Goal: Transaction & Acquisition: Download file/media

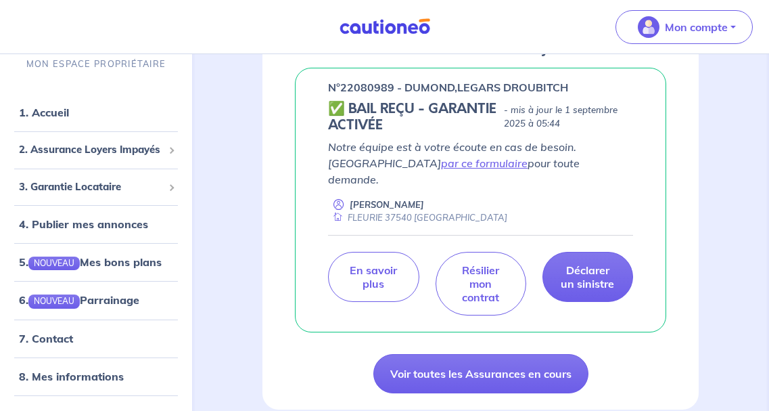
scroll to position [221, 0]
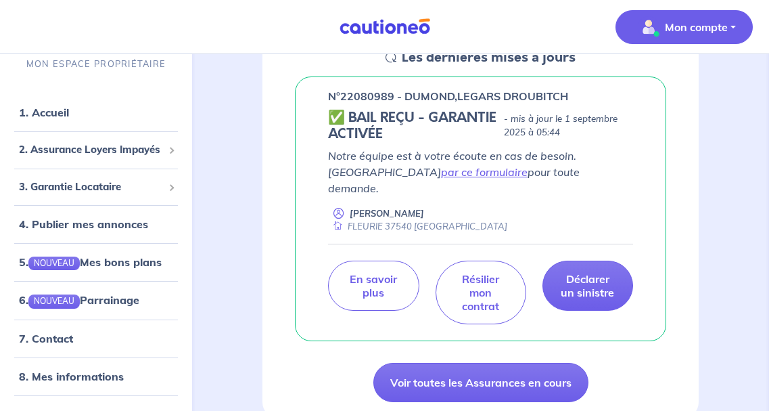
click at [688, 29] on p "Mon compte" at bounding box center [696, 27] width 63 height 16
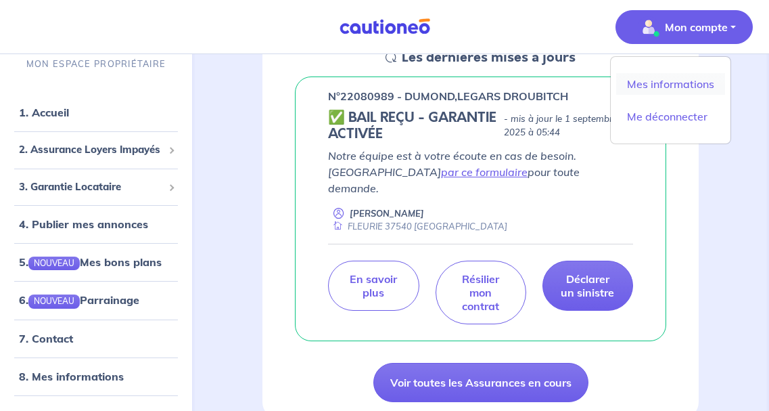
click at [655, 85] on link "Mes informations" at bounding box center [670, 84] width 109 height 22
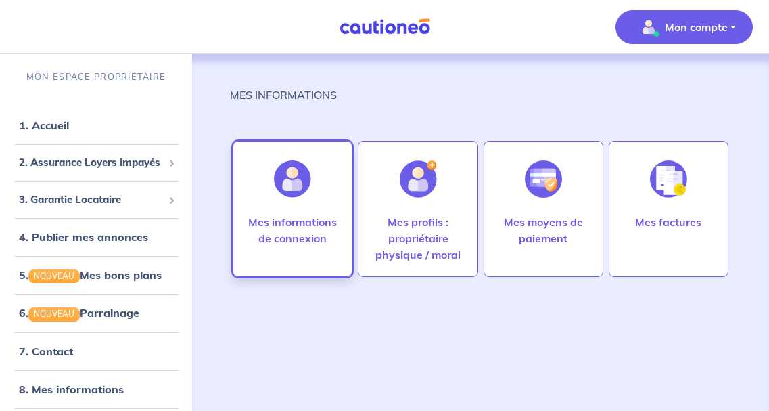
click at [306, 192] on img at bounding box center [292, 178] width 37 height 37
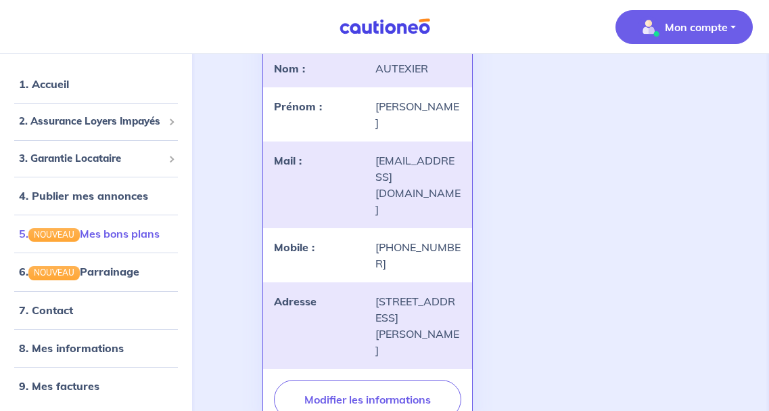
scroll to position [188, 0]
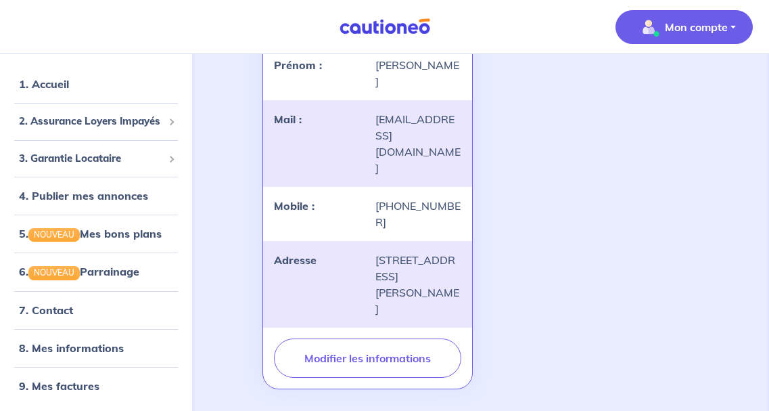
click at [682, 20] on p "Mon compte" at bounding box center [696, 27] width 63 height 16
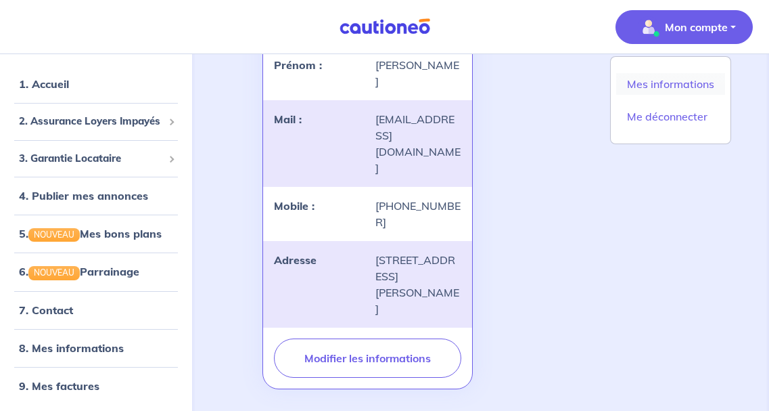
click at [646, 84] on link "Mes informations" at bounding box center [670, 84] width 109 height 22
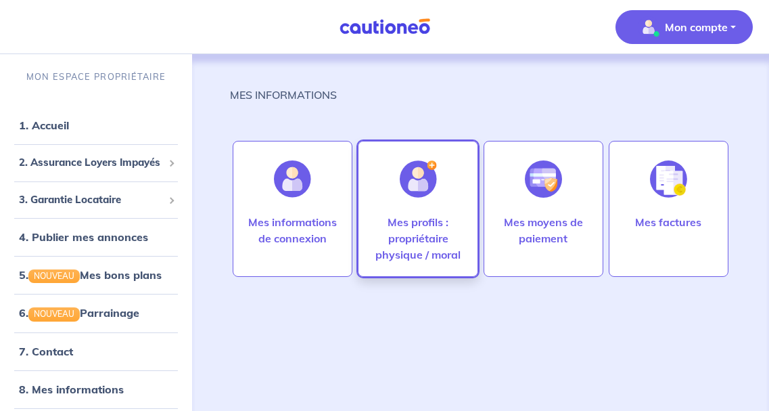
click at [455, 195] on div "Mes profils : propriétaire physique / moral" at bounding box center [418, 209] width 120 height 136
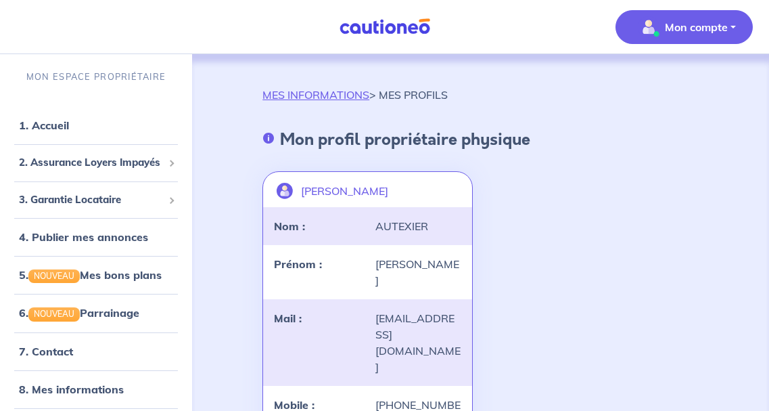
click at [655, 26] on img "button" at bounding box center [649, 27] width 22 height 22
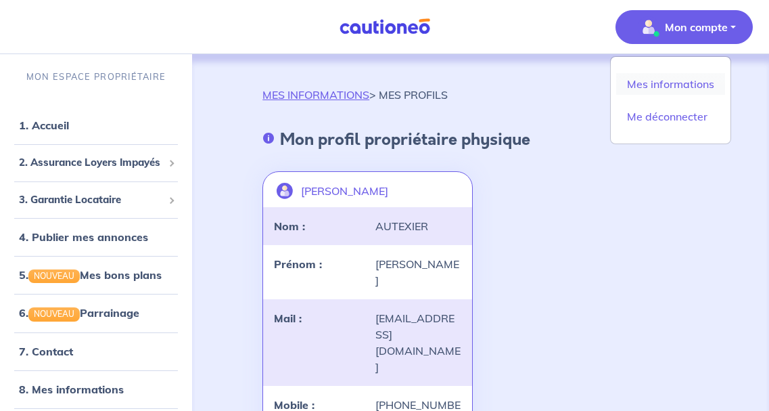
click at [650, 84] on link "Mes informations" at bounding box center [670, 84] width 109 height 22
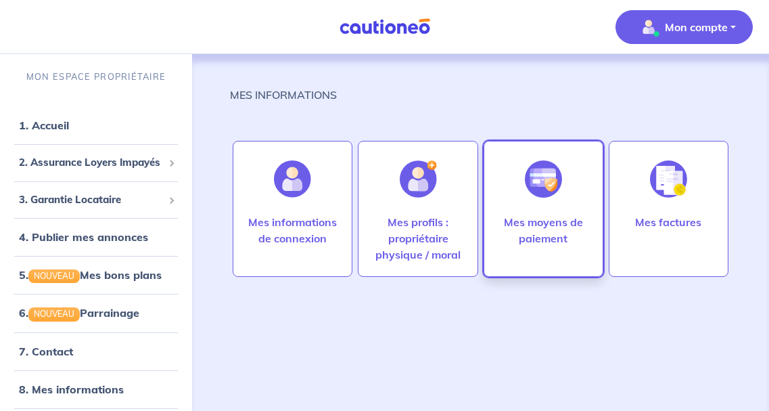
click at [546, 185] on img at bounding box center [543, 178] width 37 height 37
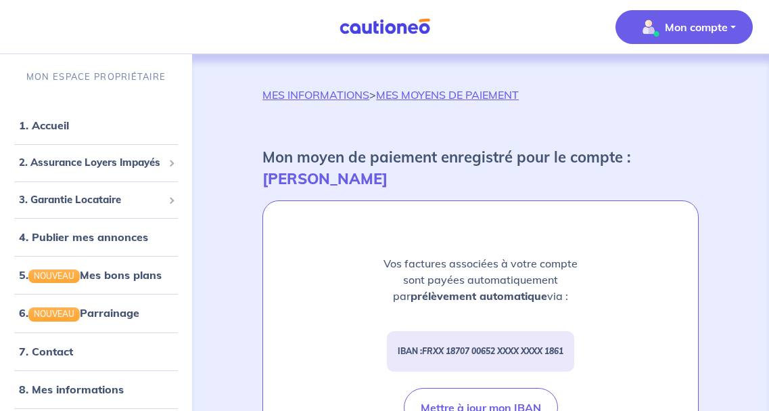
click at [674, 16] on span "Mon compte" at bounding box center [680, 27] width 95 height 22
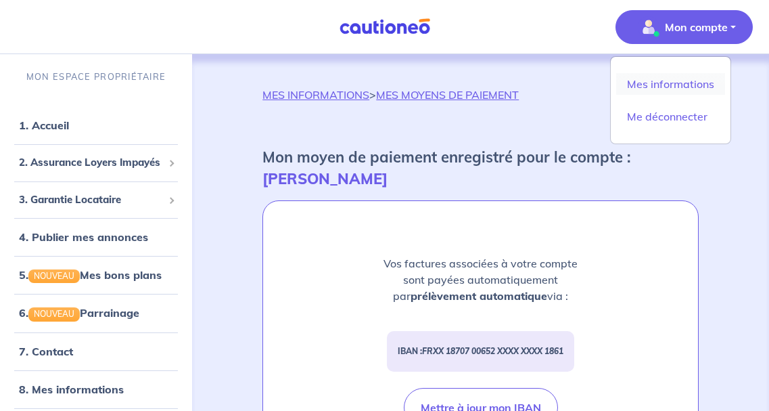
click at [656, 85] on link "Mes informations" at bounding box center [670, 84] width 109 height 22
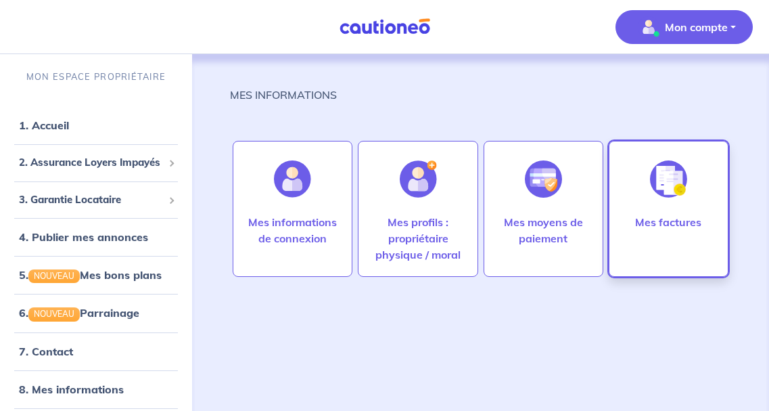
click at [670, 181] on img at bounding box center [668, 178] width 37 height 37
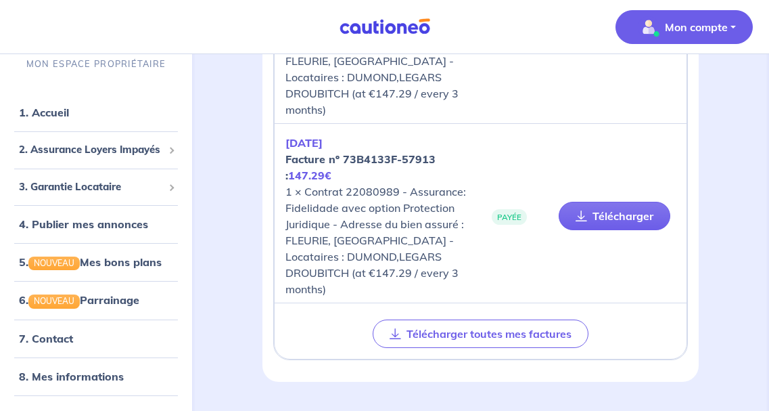
scroll to position [1158, 0]
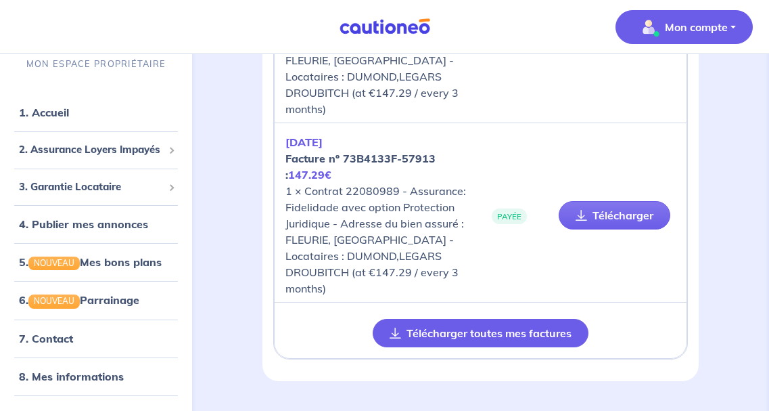
click at [480, 337] on button "Télécharger toutes mes factures" at bounding box center [481, 333] width 216 height 28
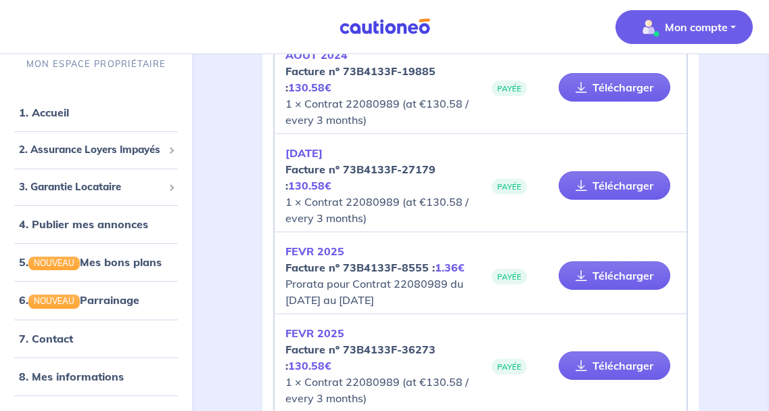
scroll to position [530, 0]
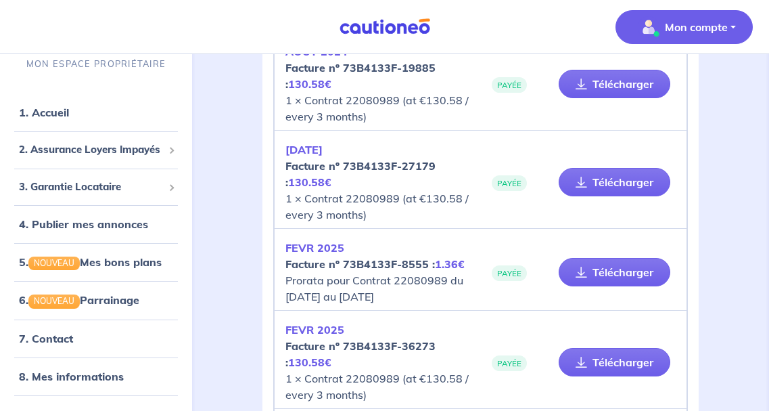
click at [721, 70] on div "MES INFORMATIONS > MES FACTURES Mes factures Beatrice Autexier AOUT 2023 Factur…" at bounding box center [480, 283] width 501 height 1453
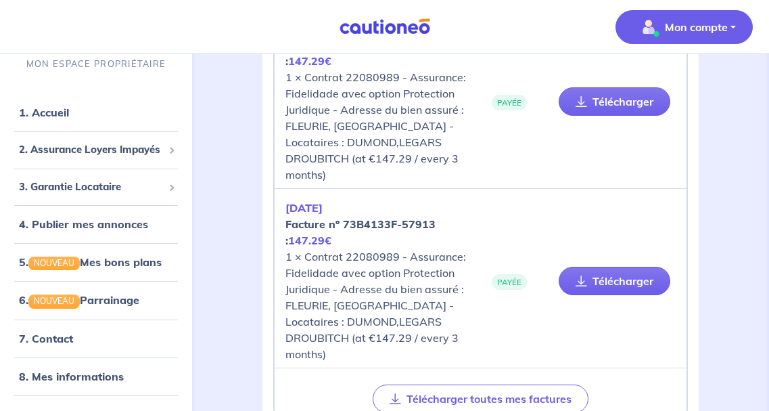
scroll to position [1092, 0]
click at [103, 148] on span "2. Assurance Loyers Impayés" at bounding box center [91, 150] width 144 height 16
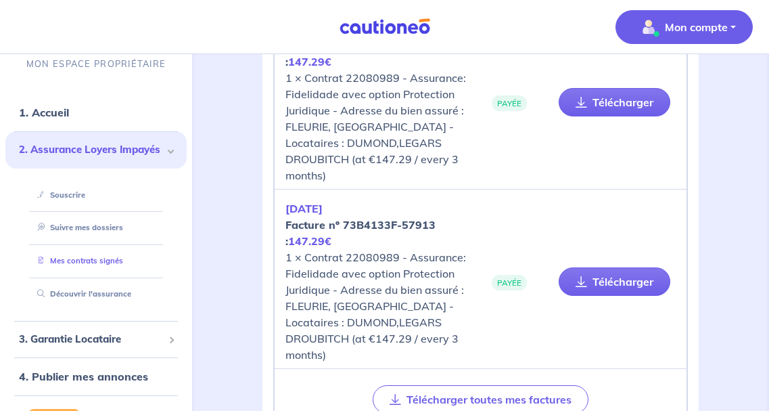
click at [95, 263] on link "Mes contrats signés" at bounding box center [77, 260] width 91 height 9
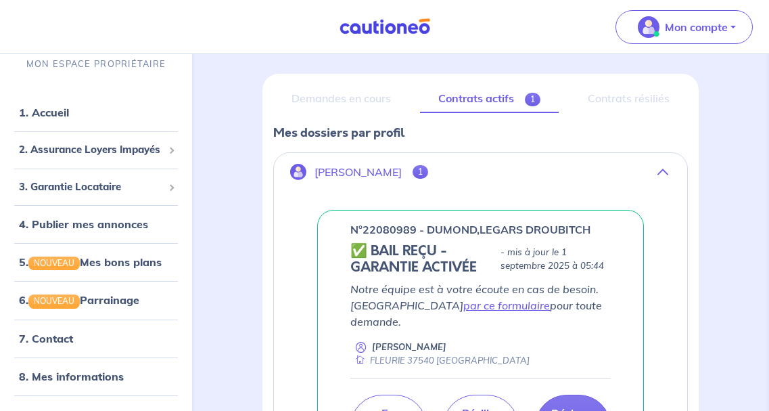
scroll to position [150, 0]
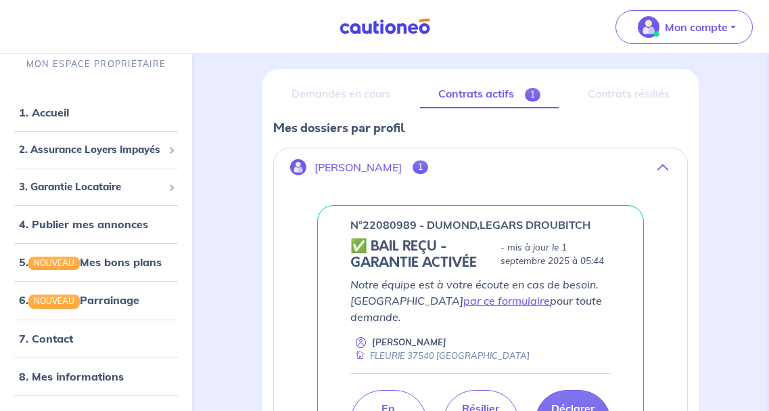
click at [474, 96] on link "Contrats actifs 1" at bounding box center [489, 94] width 139 height 28
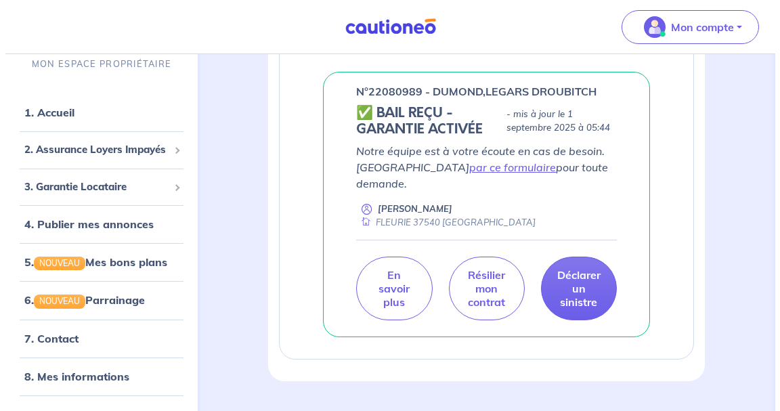
scroll to position [284, 0]
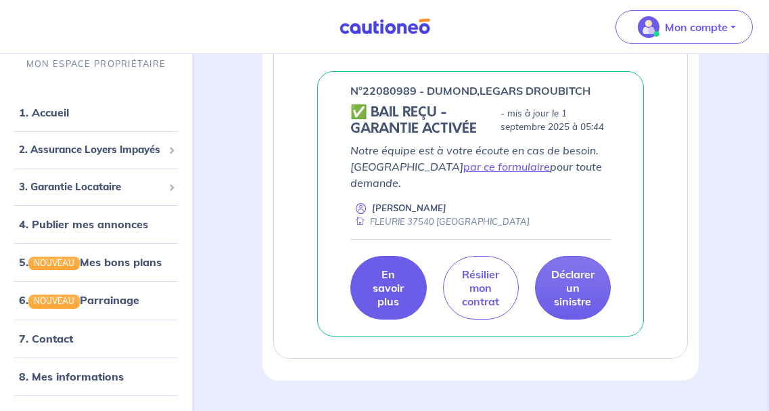
click at [393, 270] on p "En savoir plus" at bounding box center [388, 287] width 42 height 41
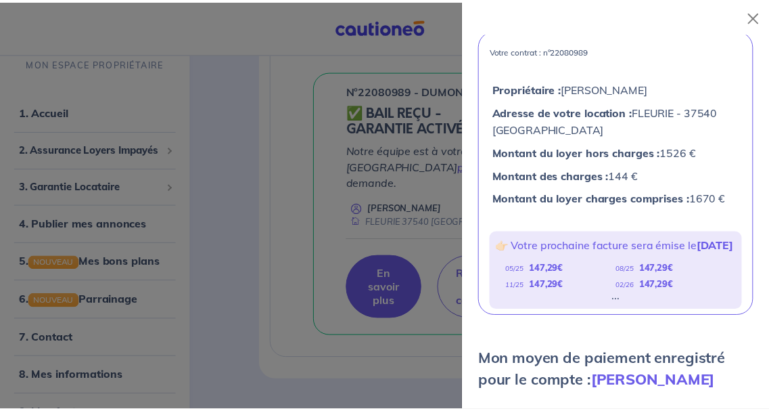
scroll to position [104, 0]
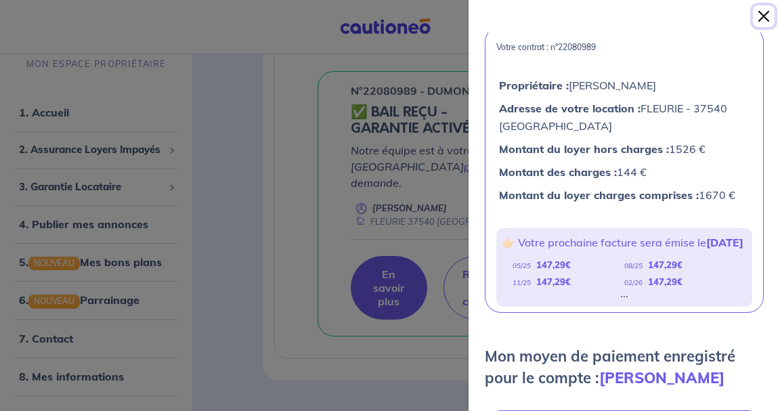
click at [764, 15] on button "Close" at bounding box center [763, 16] width 22 height 22
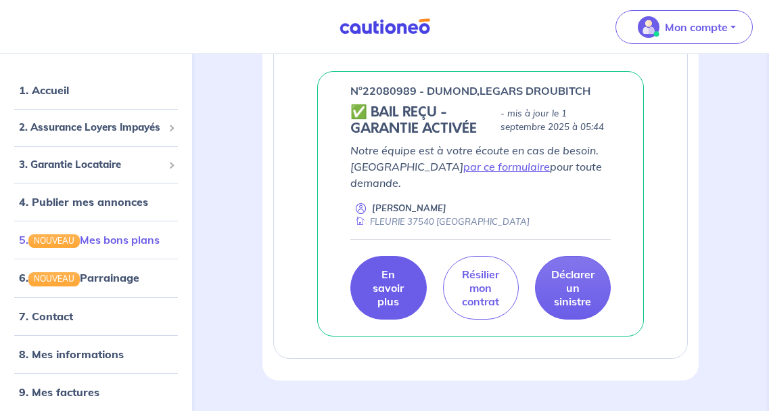
scroll to position [28, 0]
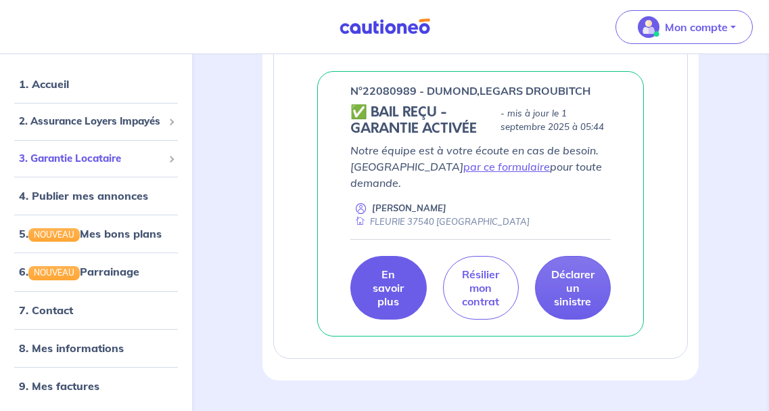
click at [68, 158] on span "3. Garantie Locataire" at bounding box center [91, 158] width 144 height 16
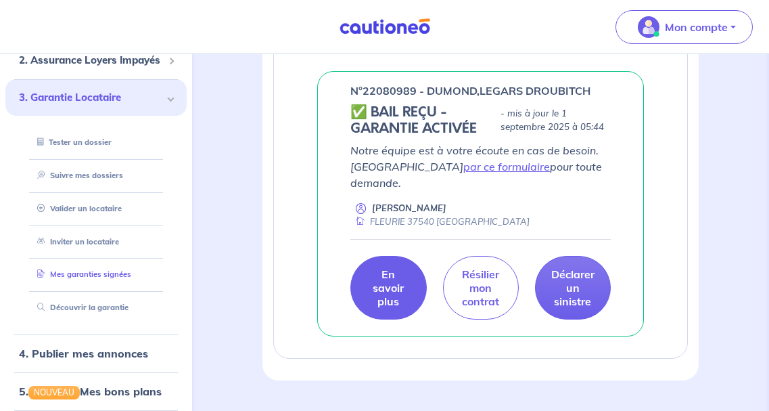
scroll to position [98, 0]
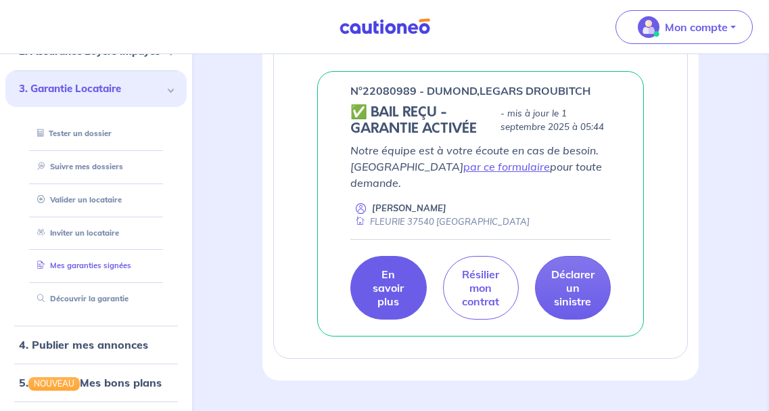
click at [121, 265] on link "Mes garanties signées" at bounding box center [81, 265] width 99 height 9
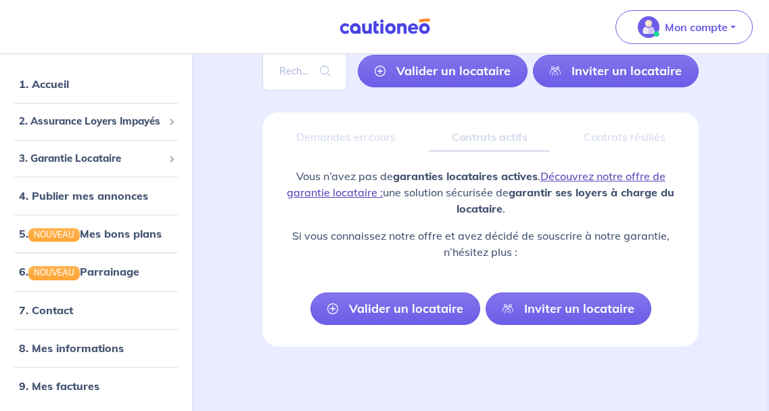
scroll to position [108, 0]
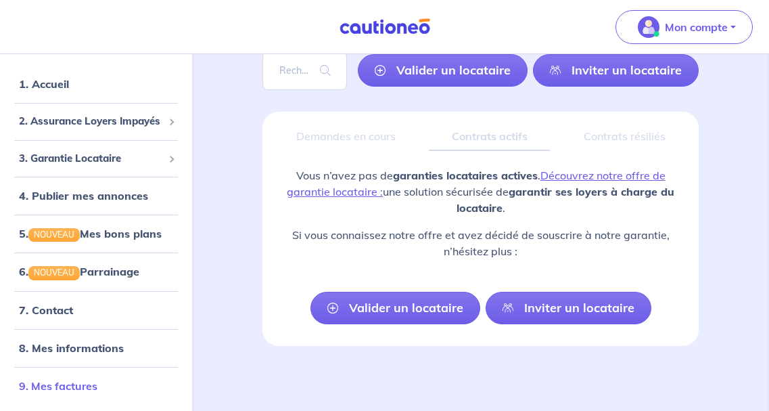
click at [83, 380] on link "9. Mes factures" at bounding box center [58, 385] width 78 height 14
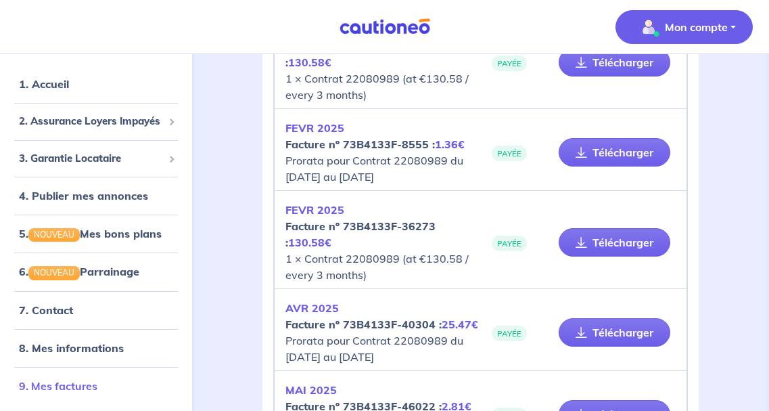
scroll to position [650, 0]
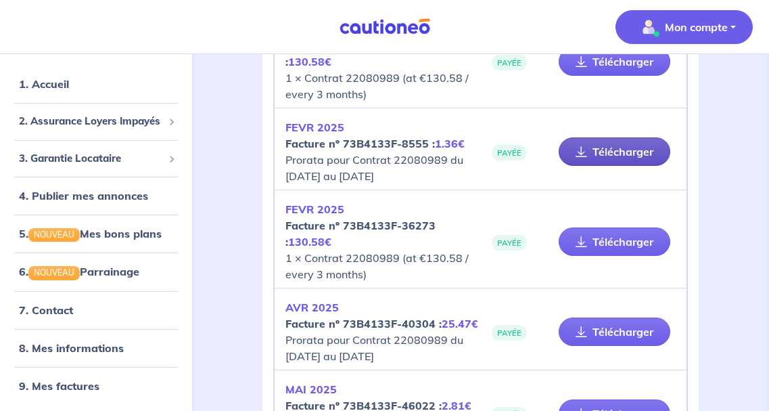
click at [612, 152] on link "Télécharger" at bounding box center [615, 151] width 112 height 28
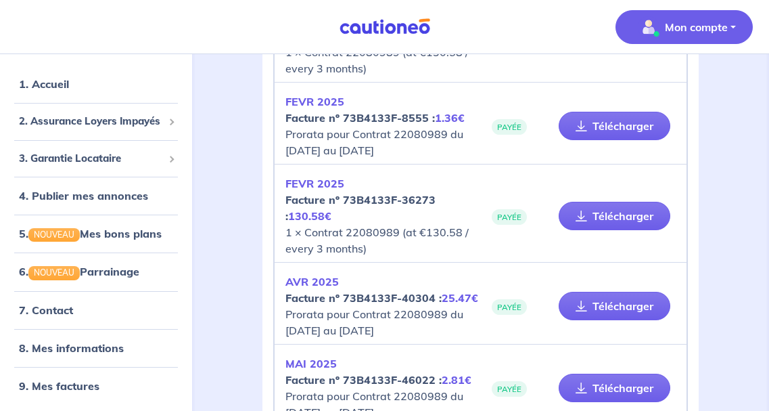
scroll to position [678, 0]
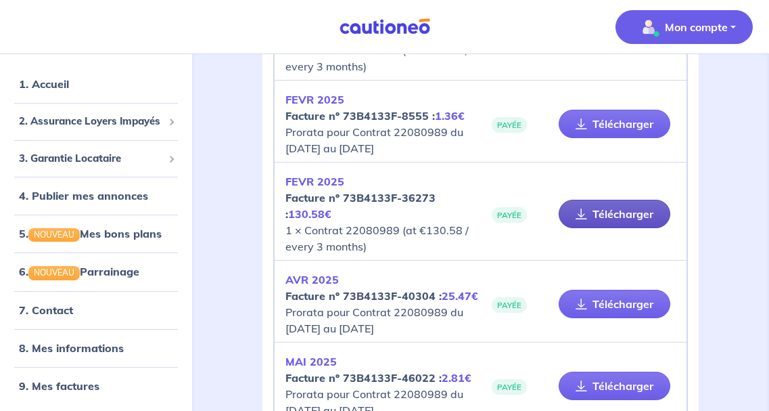
click at [594, 213] on link "Télécharger" at bounding box center [615, 214] width 112 height 28
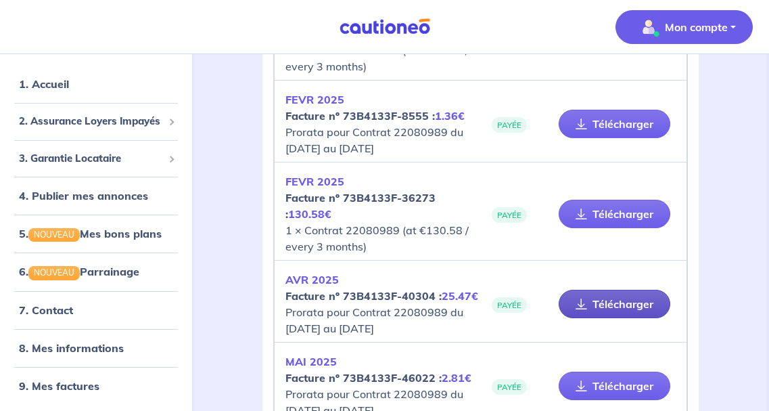
click at [586, 303] on icon at bounding box center [582, 303] width 12 height 11
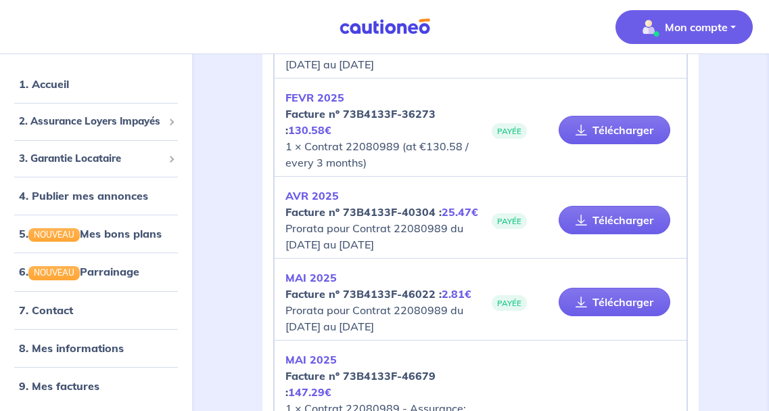
scroll to position [764, 0]
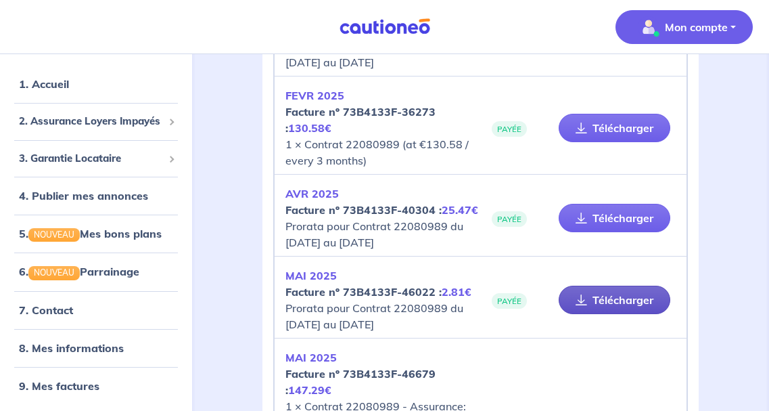
click at [603, 299] on link "Télécharger" at bounding box center [615, 300] width 112 height 28
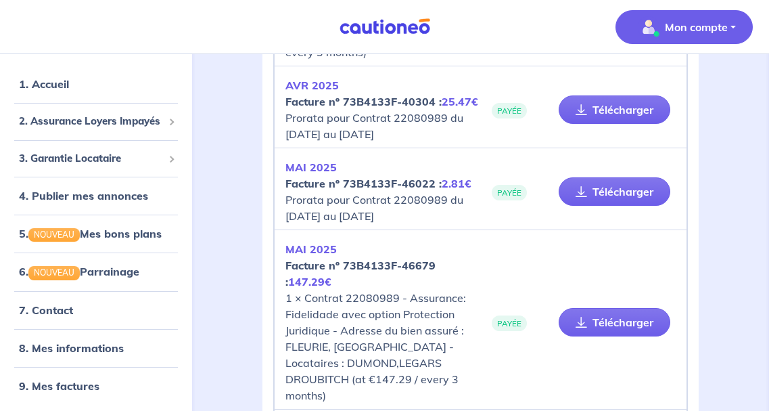
scroll to position [877, 0]
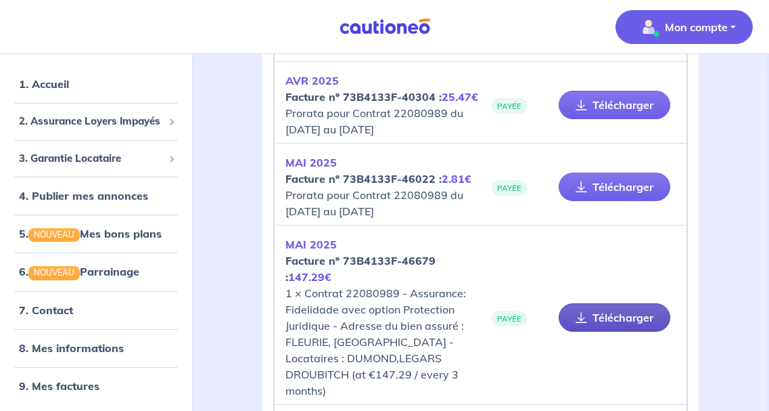
click at [602, 320] on link "Télécharger" at bounding box center [615, 317] width 112 height 28
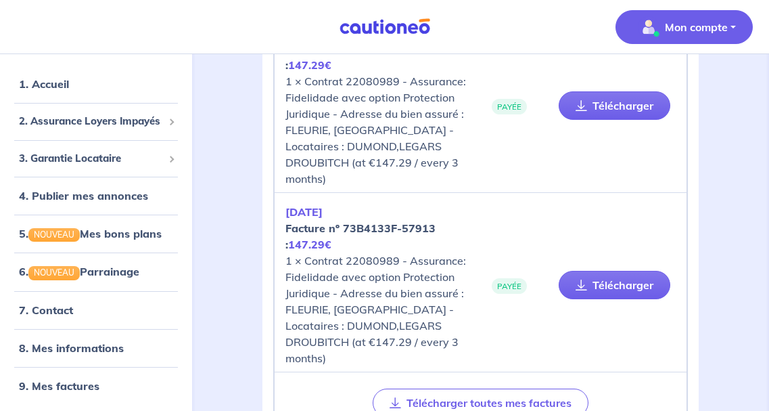
scroll to position [1096, 0]
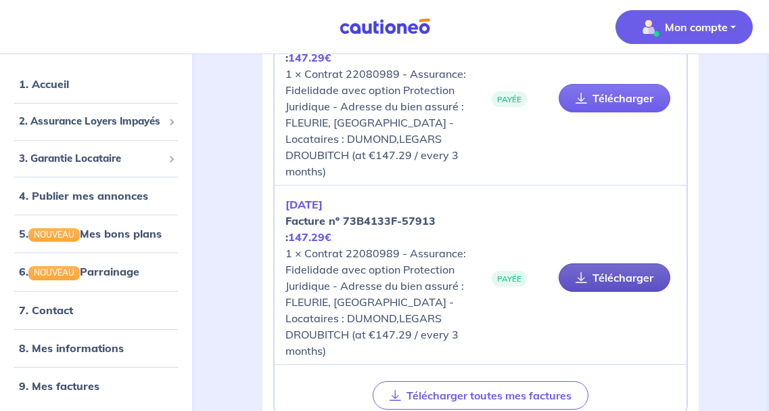
click at [590, 275] on link "Télécharger" at bounding box center [615, 277] width 112 height 28
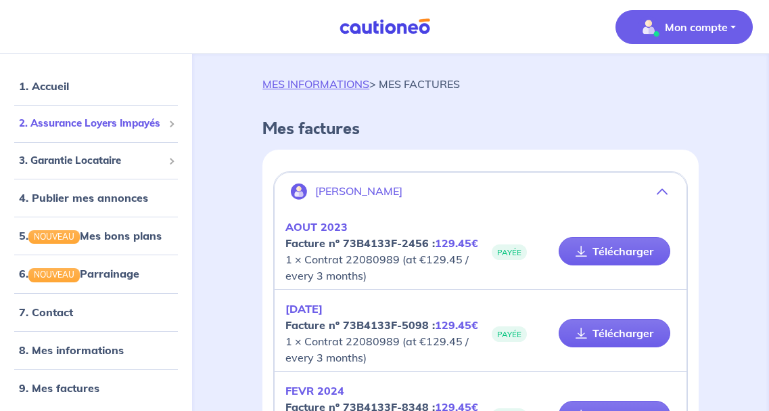
scroll to position [12, 0]
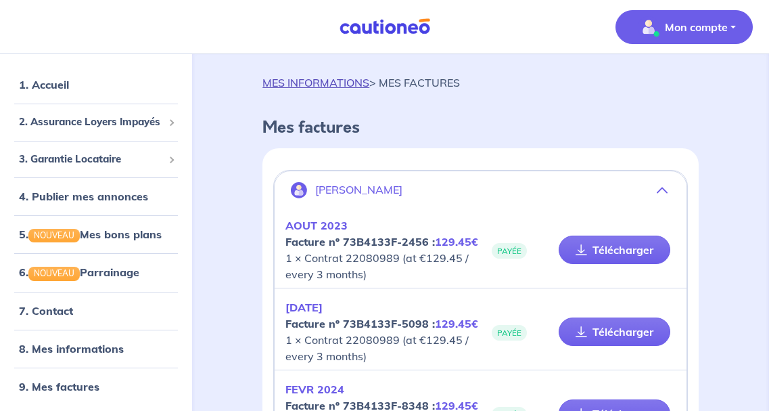
click at [288, 80] on link "MES INFORMATIONS" at bounding box center [316, 83] width 107 height 14
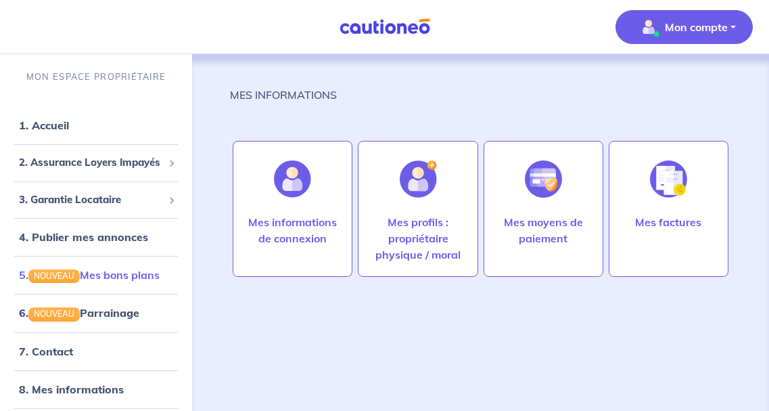
scroll to position [28, 0]
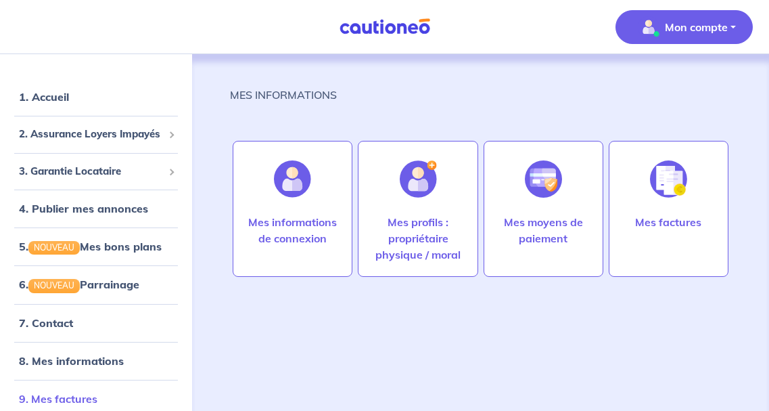
click at [55, 398] on link "9. Mes factures" at bounding box center [58, 399] width 78 height 14
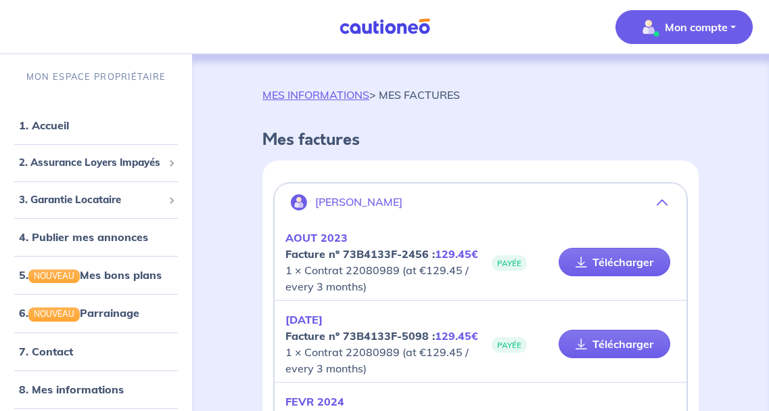
click at [407, 96] on p "MES INFORMATIONS > MES FACTURES" at bounding box center [362, 95] width 198 height 16
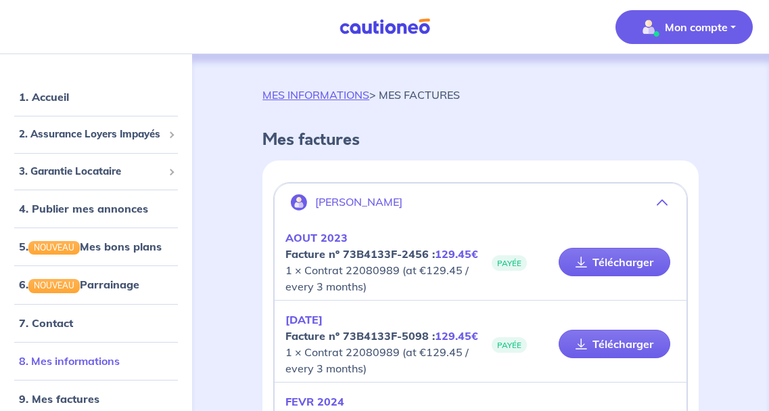
click at [50, 359] on link "8. Mes informations" at bounding box center [69, 361] width 101 height 14
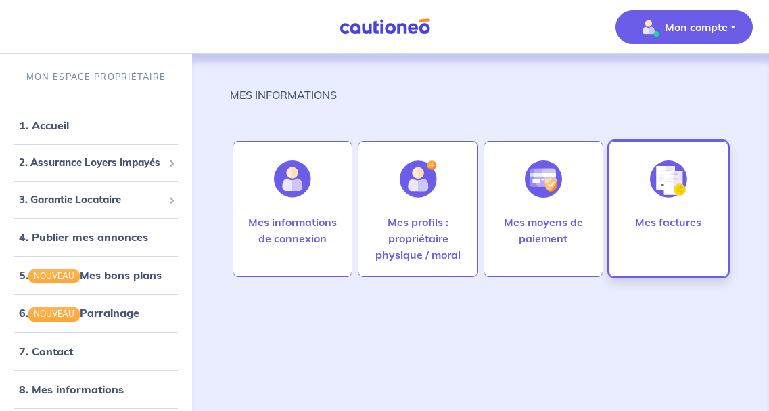
click at [655, 193] on img at bounding box center [668, 178] width 37 height 37
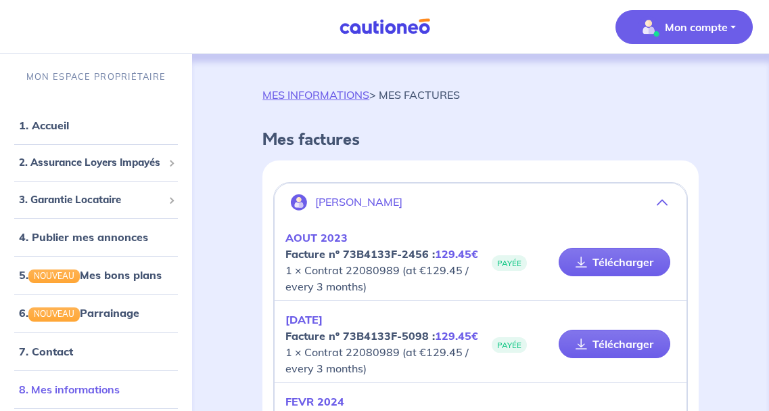
click at [89, 385] on link "8. Mes informations" at bounding box center [69, 389] width 101 height 14
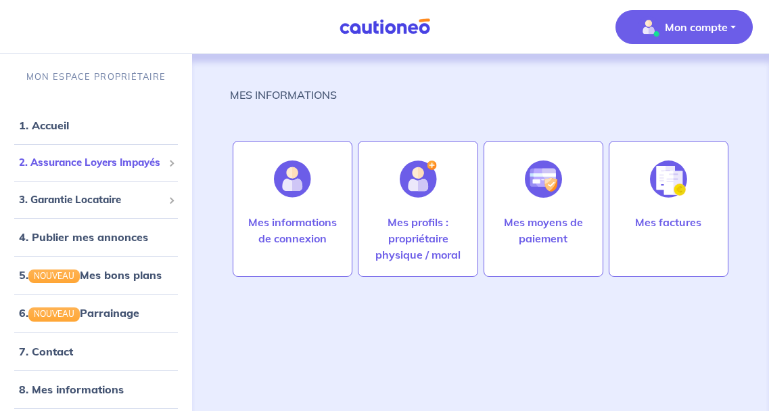
click at [114, 162] on span "2. Assurance Loyers Impayés" at bounding box center [91, 163] width 144 height 16
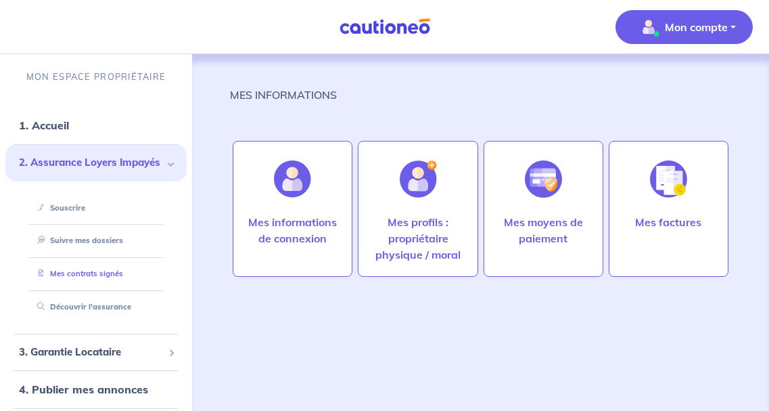
click at [101, 277] on link "Mes contrats signés" at bounding box center [77, 273] width 91 height 9
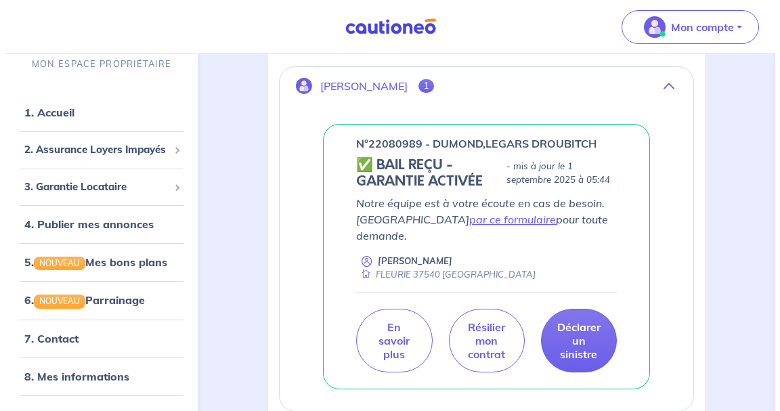
scroll to position [233, 0]
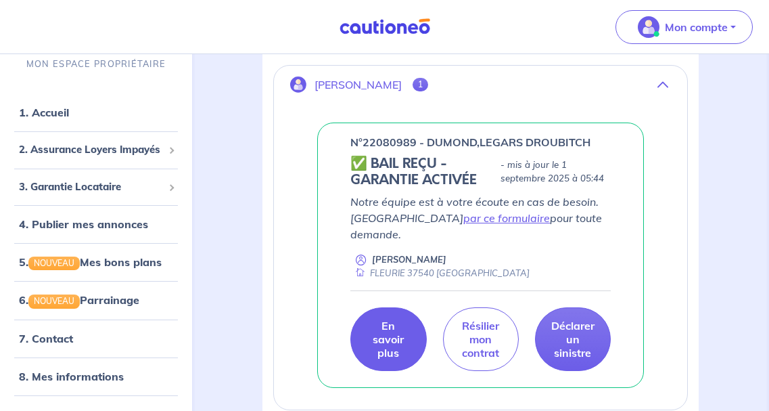
click at [391, 322] on p "En savoir plus" at bounding box center [388, 339] width 42 height 41
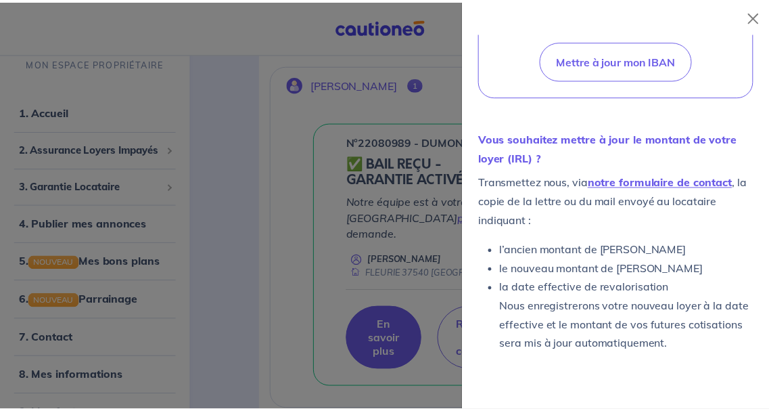
scroll to position [650, 0]
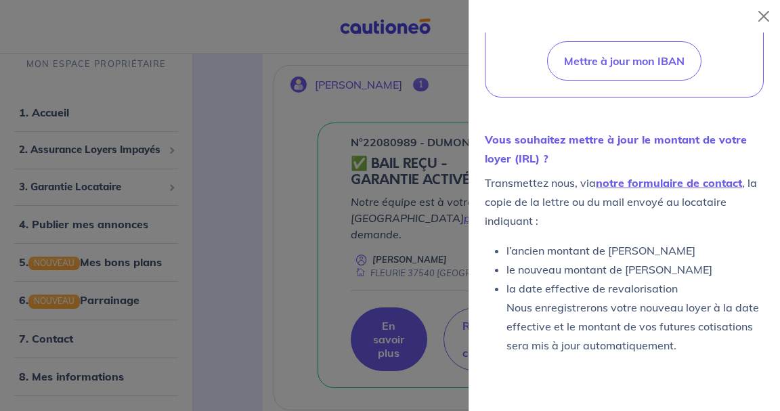
click at [200, 129] on div at bounding box center [390, 205] width 780 height 411
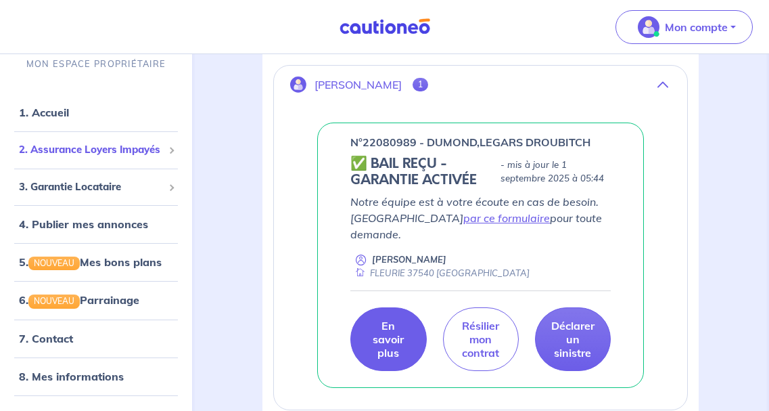
click at [143, 152] on span "2. Assurance Loyers Impayés" at bounding box center [91, 150] width 144 height 16
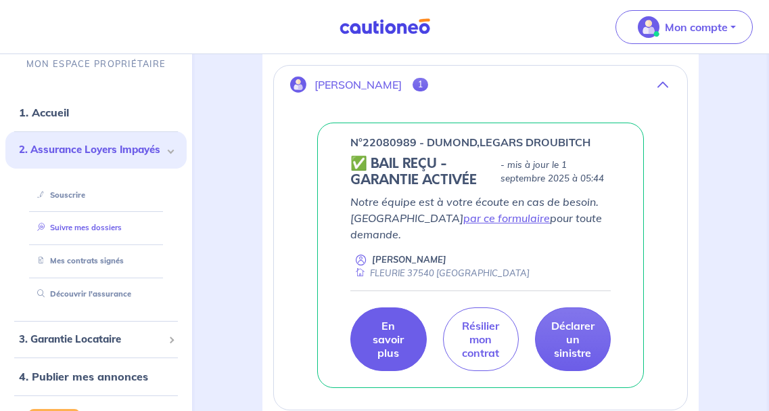
click at [118, 227] on link "Suivre mes dossiers" at bounding box center [77, 227] width 90 height 9
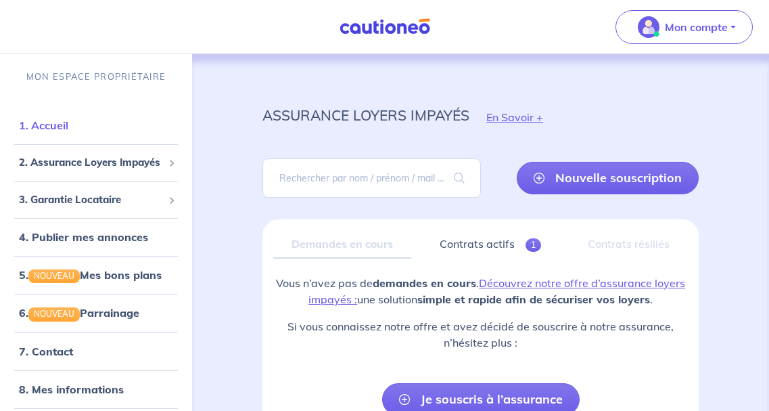
click at [68, 125] on link "1. Accueil" at bounding box center [43, 125] width 49 height 14
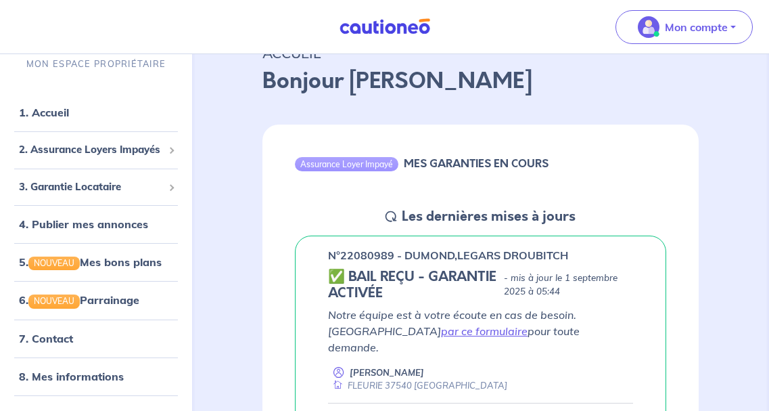
scroll to position [64, 0]
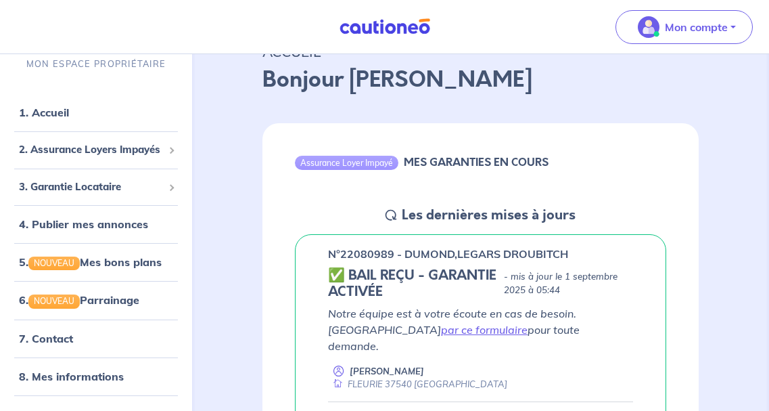
click at [390, 215] on icon at bounding box center [391, 215] width 11 height 11
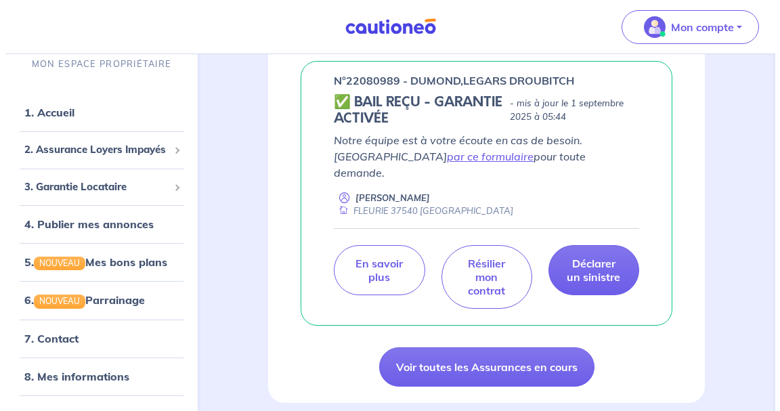
scroll to position [241, 0]
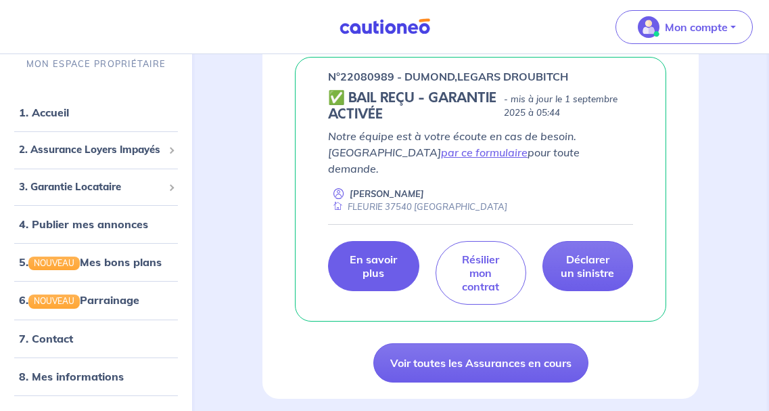
click at [378, 252] on p "En savoir plus" at bounding box center [373, 265] width 57 height 27
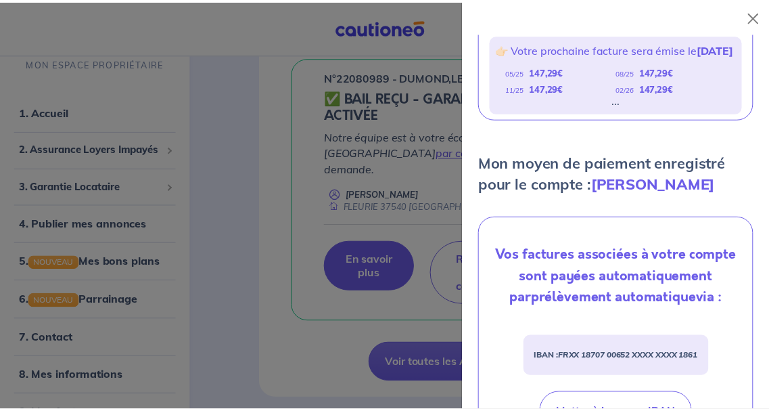
scroll to position [0, 0]
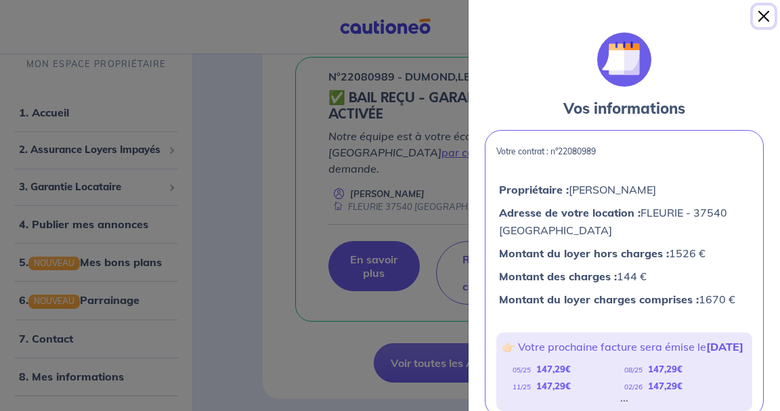
click at [763, 16] on button "Close" at bounding box center [763, 16] width 22 height 22
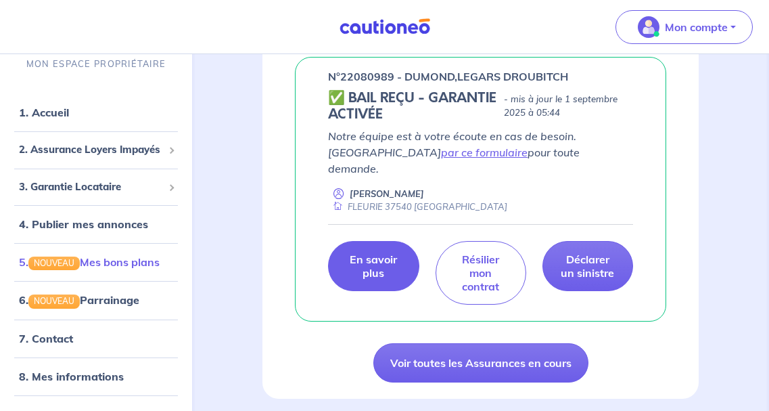
click at [139, 259] on link "5. NOUVEAU Mes bons plans" at bounding box center [89, 262] width 141 height 14
click at [104, 264] on link "5. NOUVEAU Mes bons plans" at bounding box center [89, 262] width 141 height 14
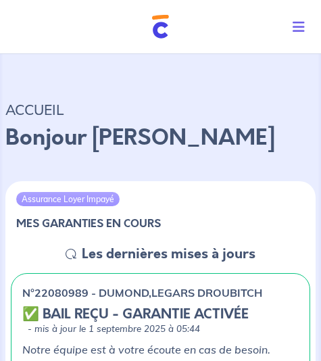
click at [302, 26] on icon "Toggle navigation" at bounding box center [299, 27] width 12 height 14
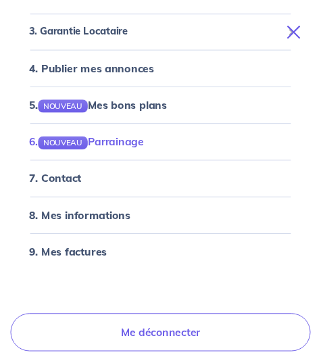
scroll to position [125, 0]
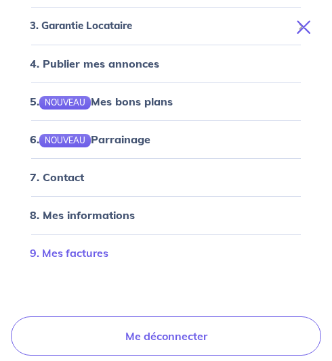
click at [88, 255] on link "9. Mes factures" at bounding box center [69, 253] width 78 height 14
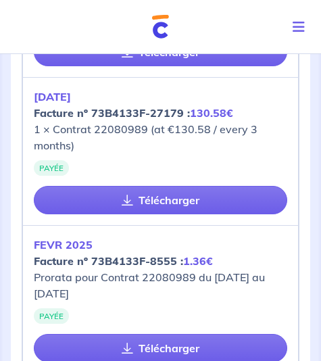
scroll to position [887, 0]
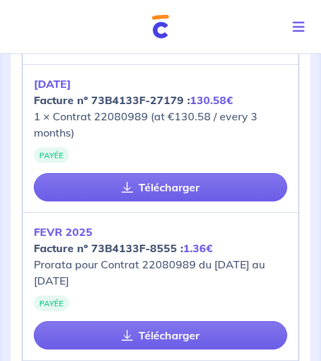
click at [164, 148] on div "NOV 2024 Facture nº 73B4133F-27179 : 130.58€ 1 × Contrat 22080989 (at €130.58 /…" at bounding box center [161, 141] width 254 height 131
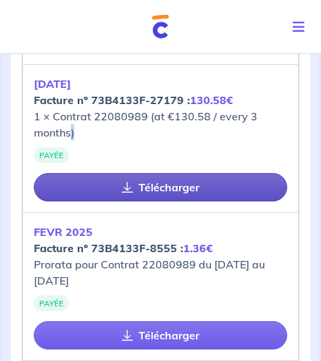
click at [155, 189] on link "Télécharger" at bounding box center [161, 187] width 254 height 28
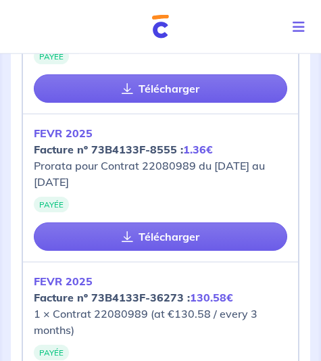
scroll to position [1003, 0]
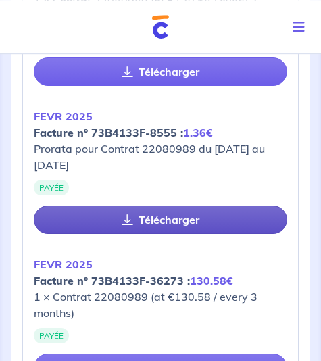
click at [154, 219] on link "Télécharger" at bounding box center [161, 220] width 254 height 28
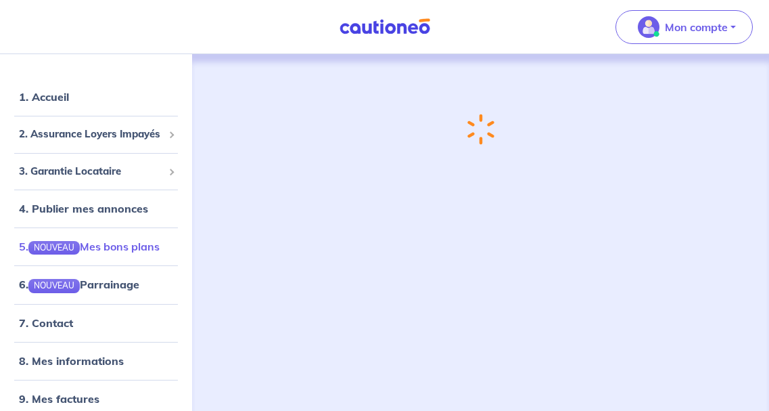
scroll to position [13, 0]
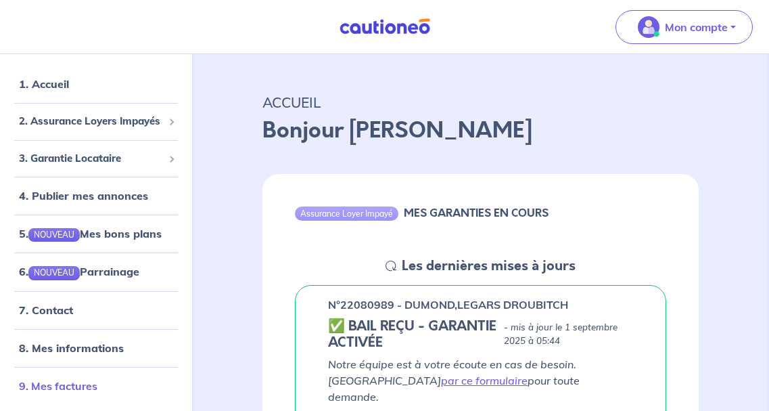
click at [77, 383] on link "9. Mes factures" at bounding box center [58, 386] width 78 height 14
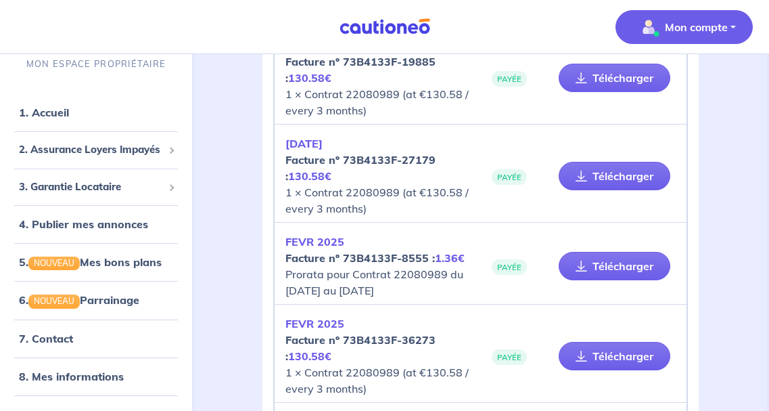
scroll to position [537, 0]
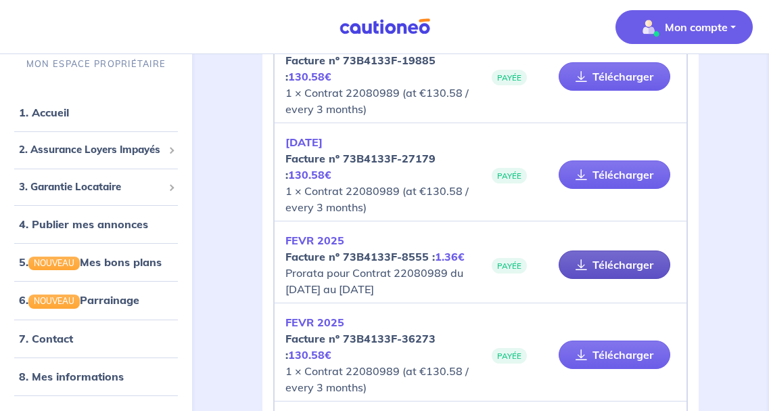
click at [605, 258] on link "Télécharger" at bounding box center [615, 264] width 112 height 28
